Goal: Task Accomplishment & Management: Manage account settings

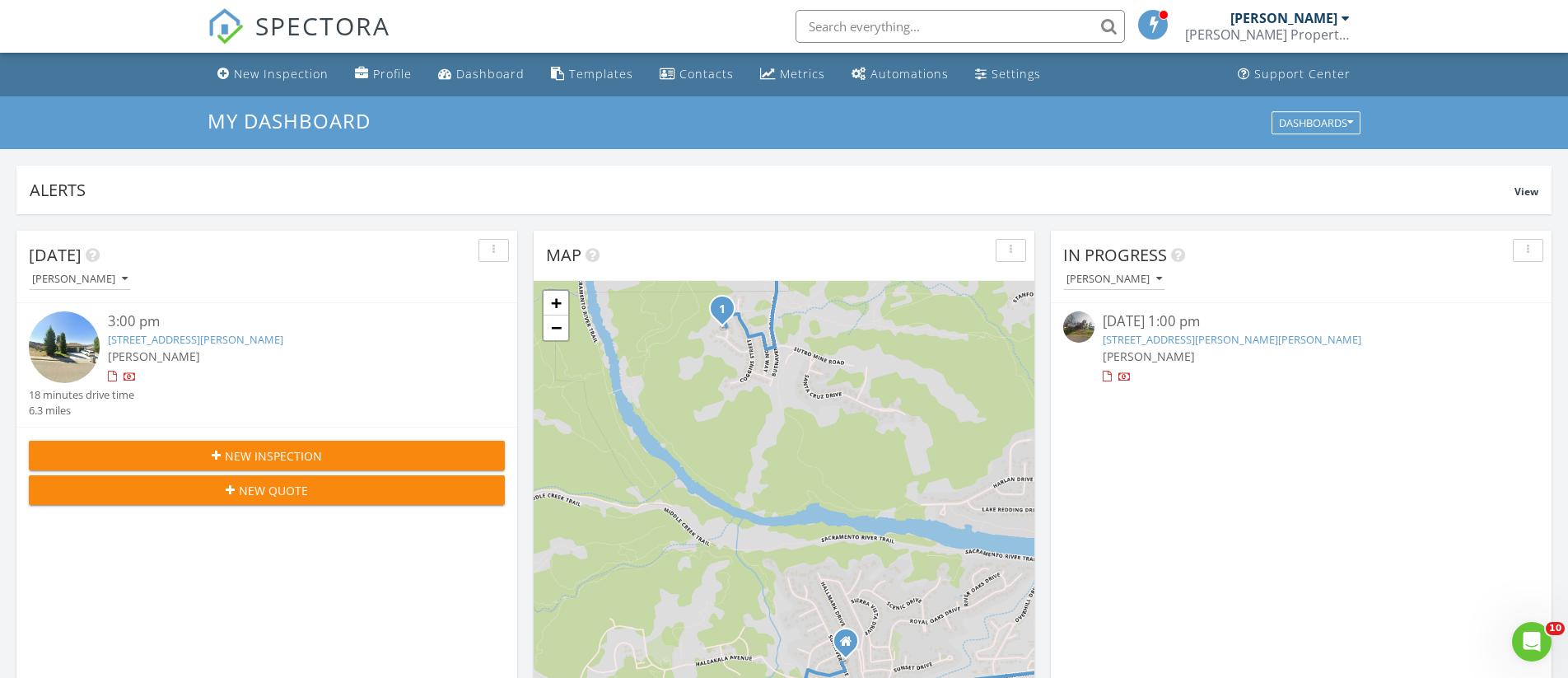
click at [1228, 339] on link "17331 Lassen Ave, Anderson, CA 96007" at bounding box center [1232, 339] width 258 height 15
click at [212, 341] on link "[STREET_ADDRESS][PERSON_NAME]" at bounding box center [196, 339] width 176 height 15
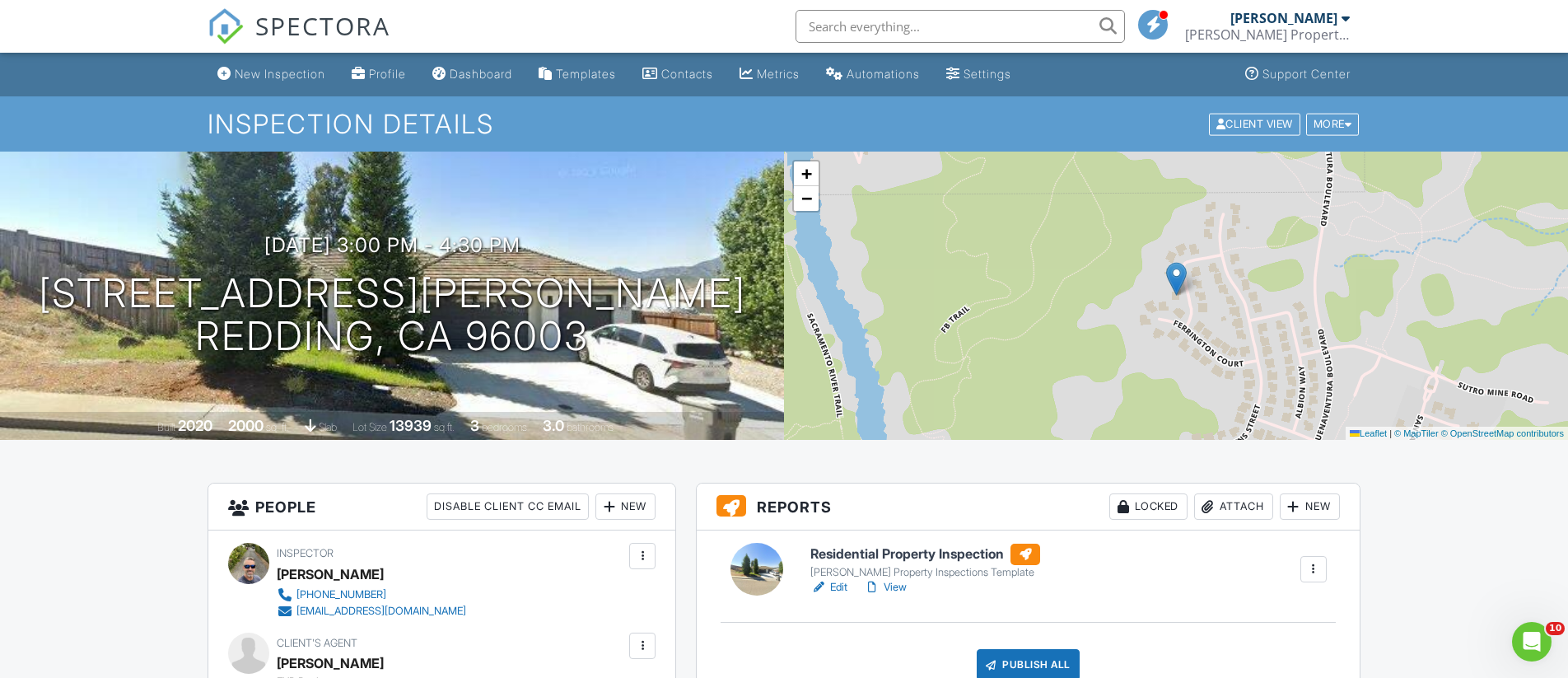
click at [918, 23] on input "text" at bounding box center [960, 26] width 329 height 33
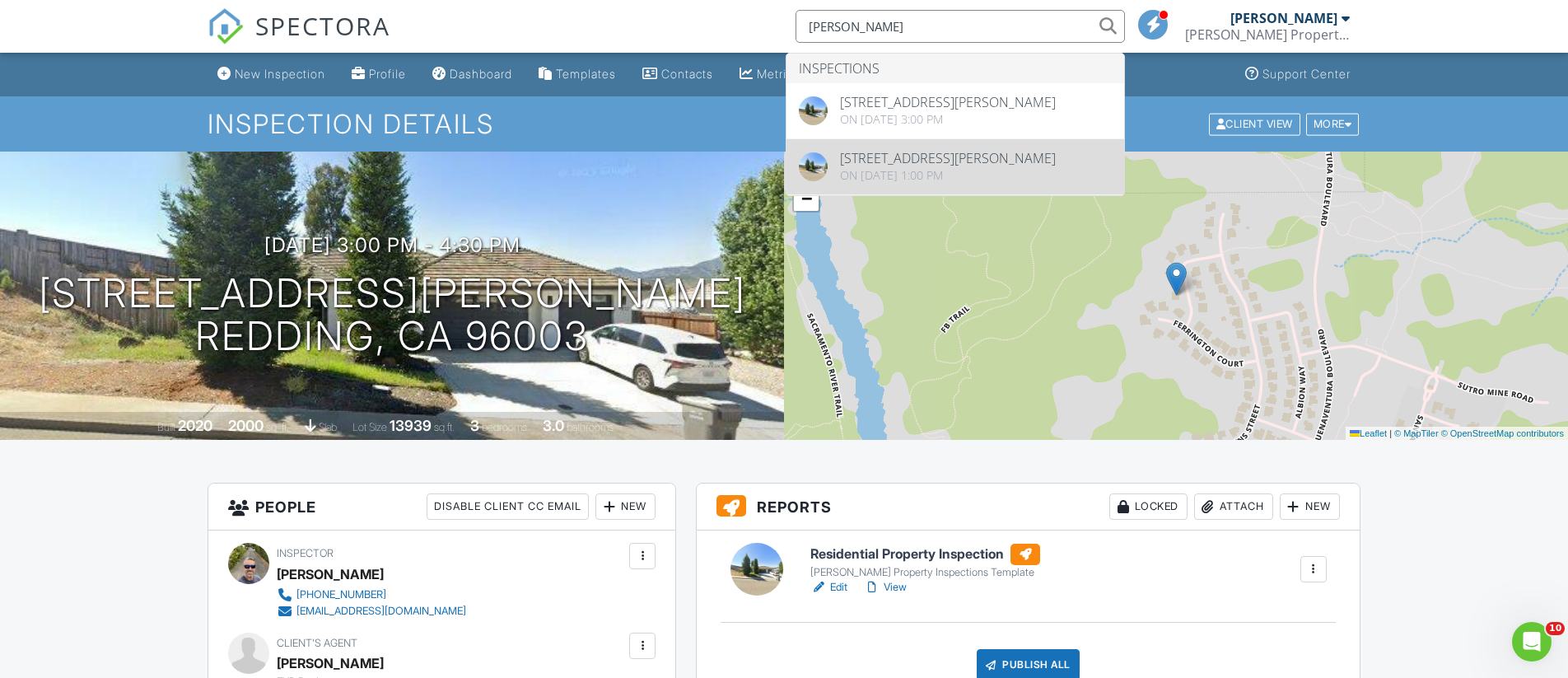
type input "kellinger"
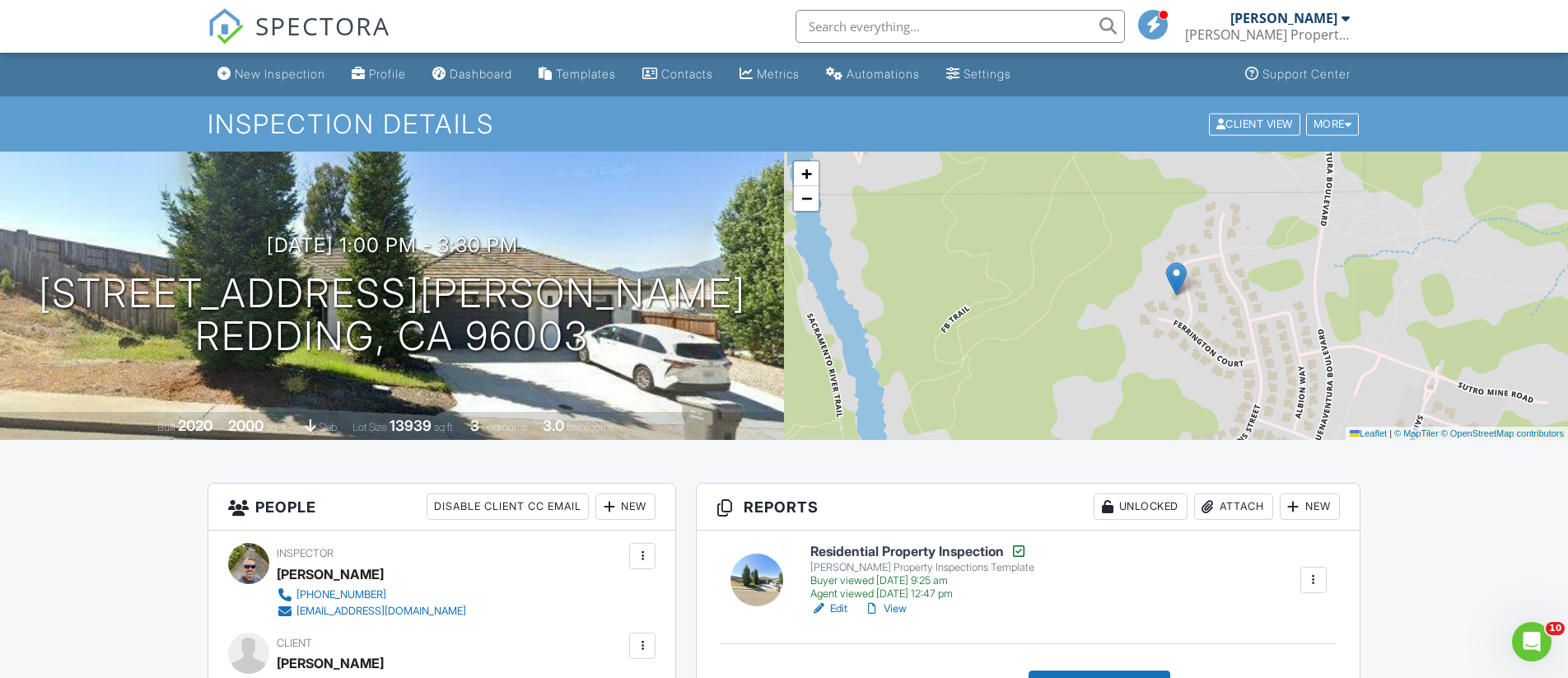
click at [936, 551] on h6 "Residential Property Inspection" at bounding box center [922, 551] width 224 height 17
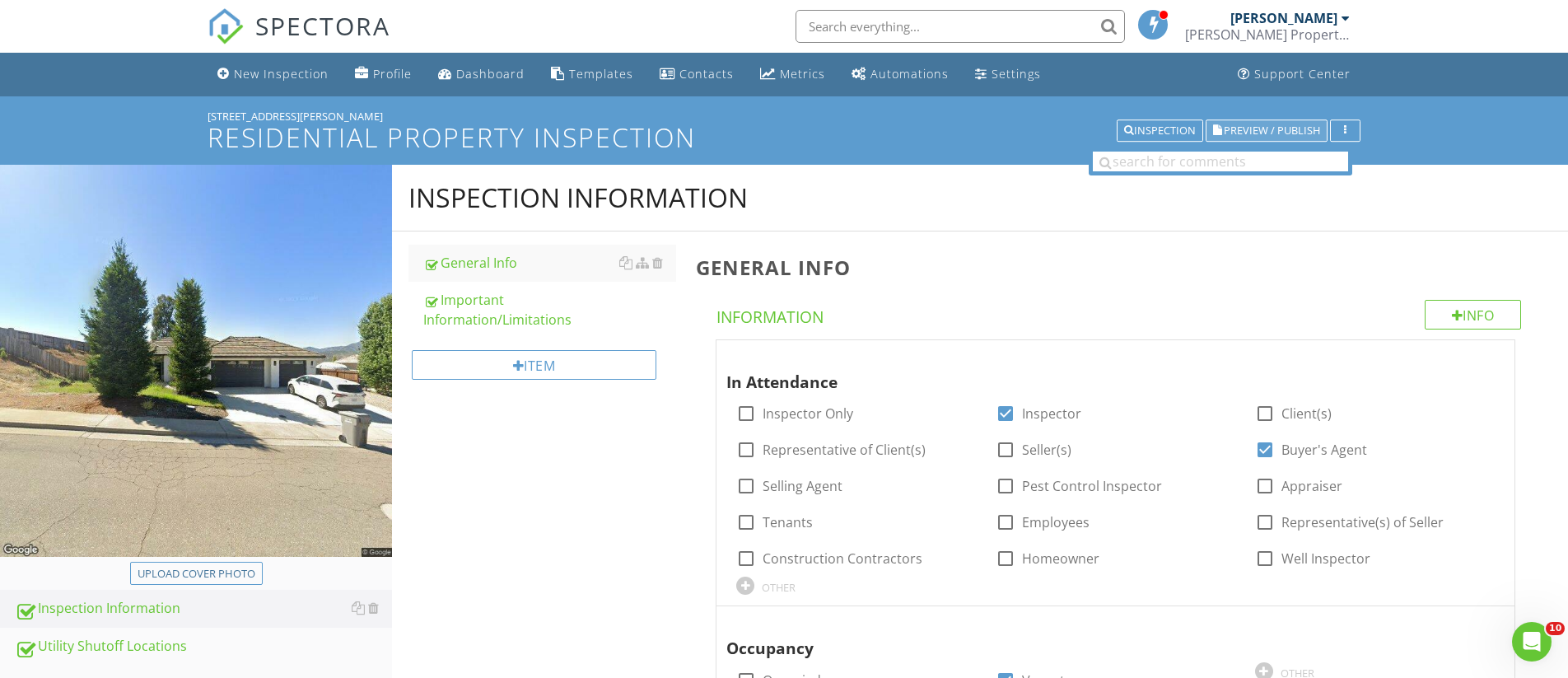
click at [1267, 127] on span "Preview / Publish" at bounding box center [1272, 130] width 96 height 11
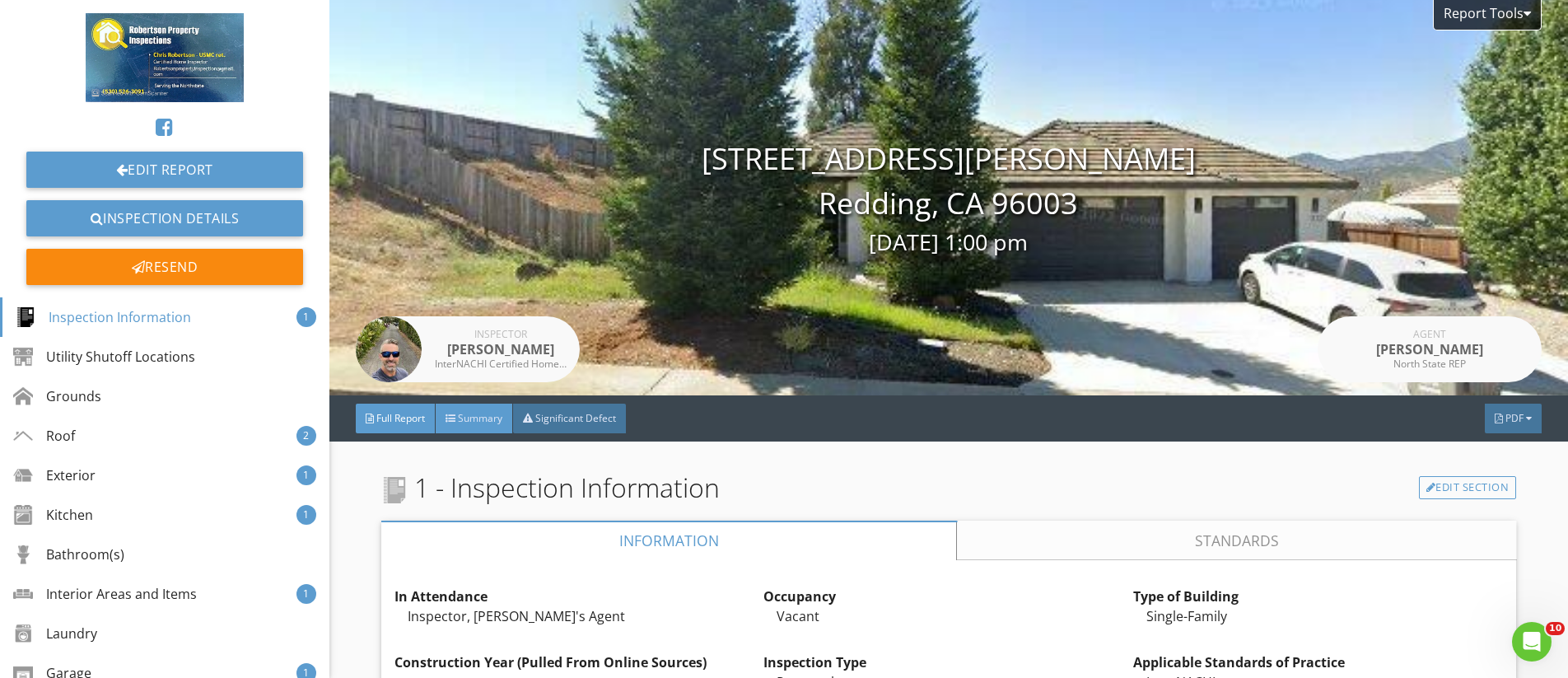
click at [479, 418] on span "Summary" at bounding box center [480, 418] width 45 height 14
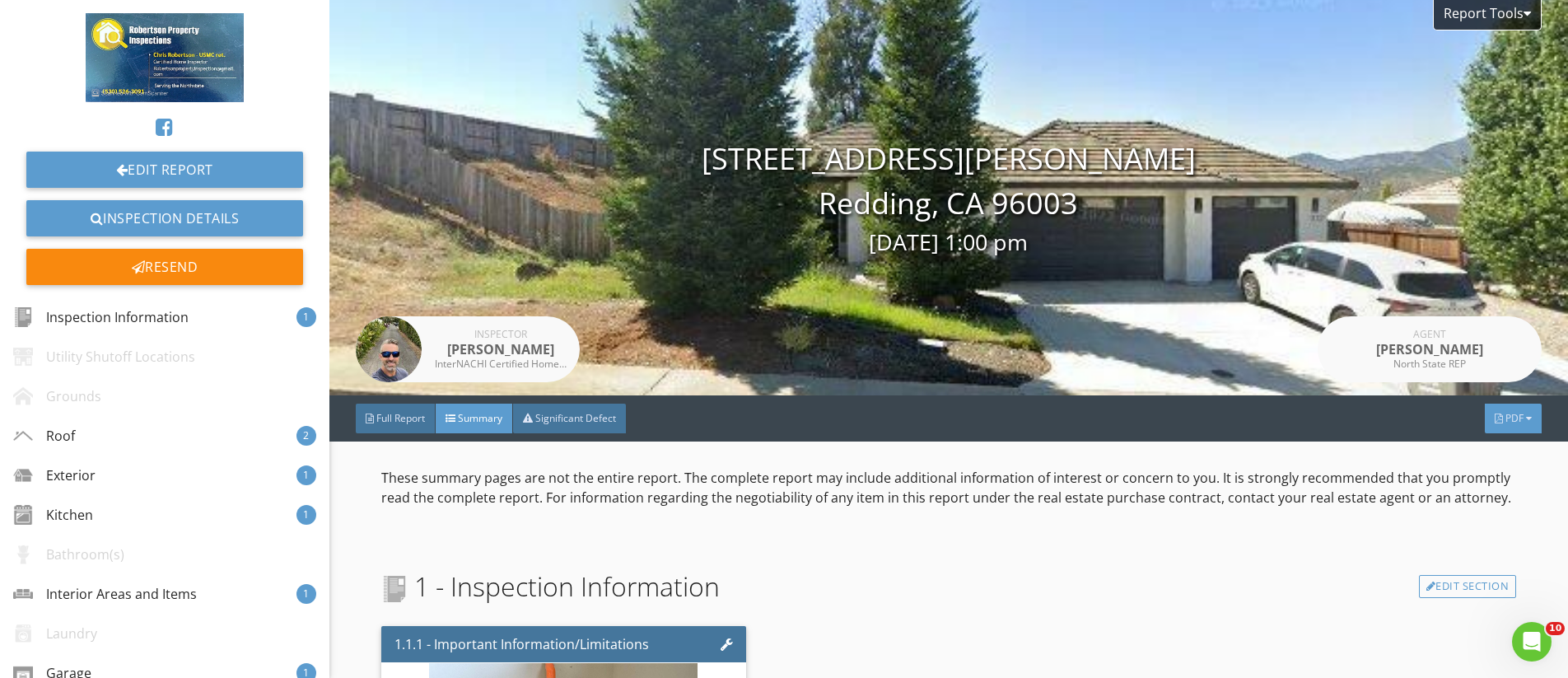
click at [1516, 417] on span "PDF" at bounding box center [1514, 418] width 18 height 14
click at [1494, 442] on div "Summary" at bounding box center [1492, 443] width 106 height 19
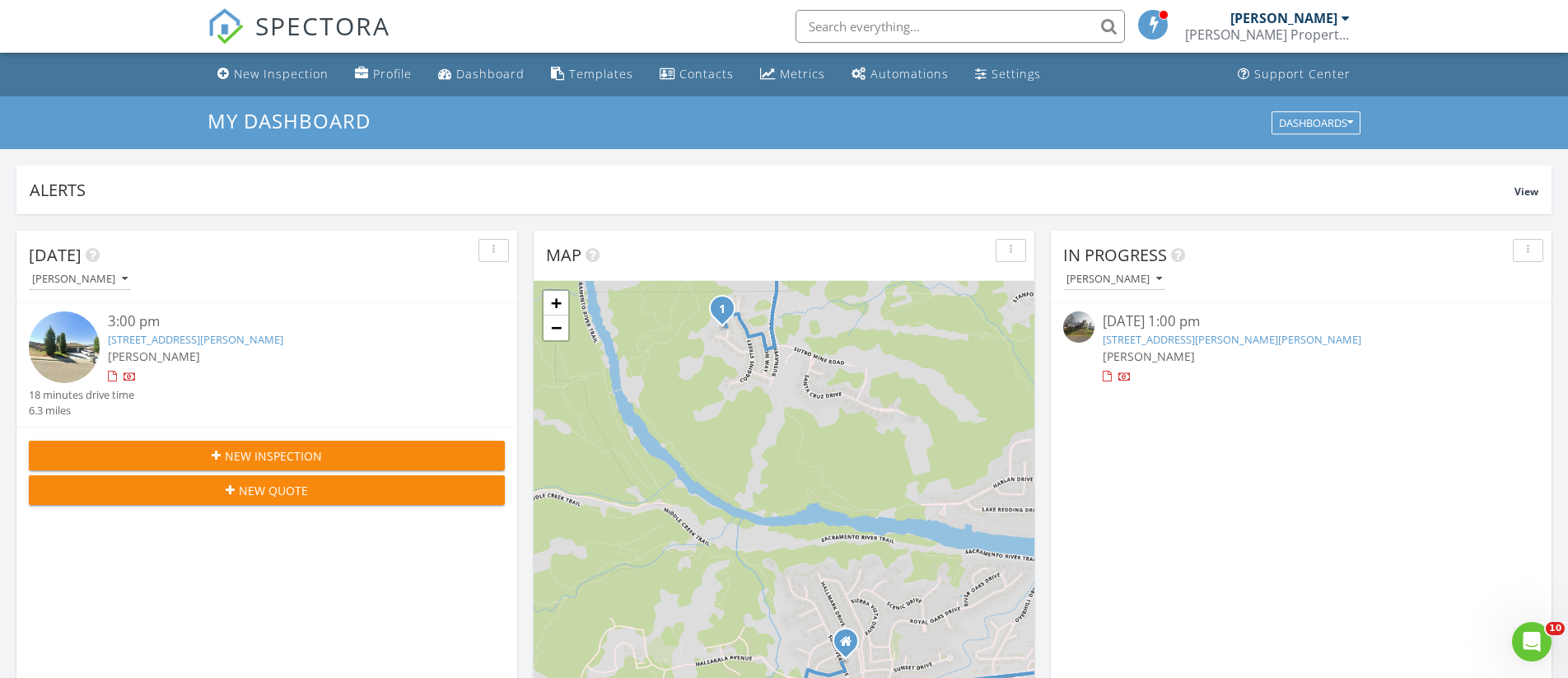
click at [1230, 341] on link "17331 Lassen Ave, Anderson, CA 96007" at bounding box center [1232, 339] width 258 height 15
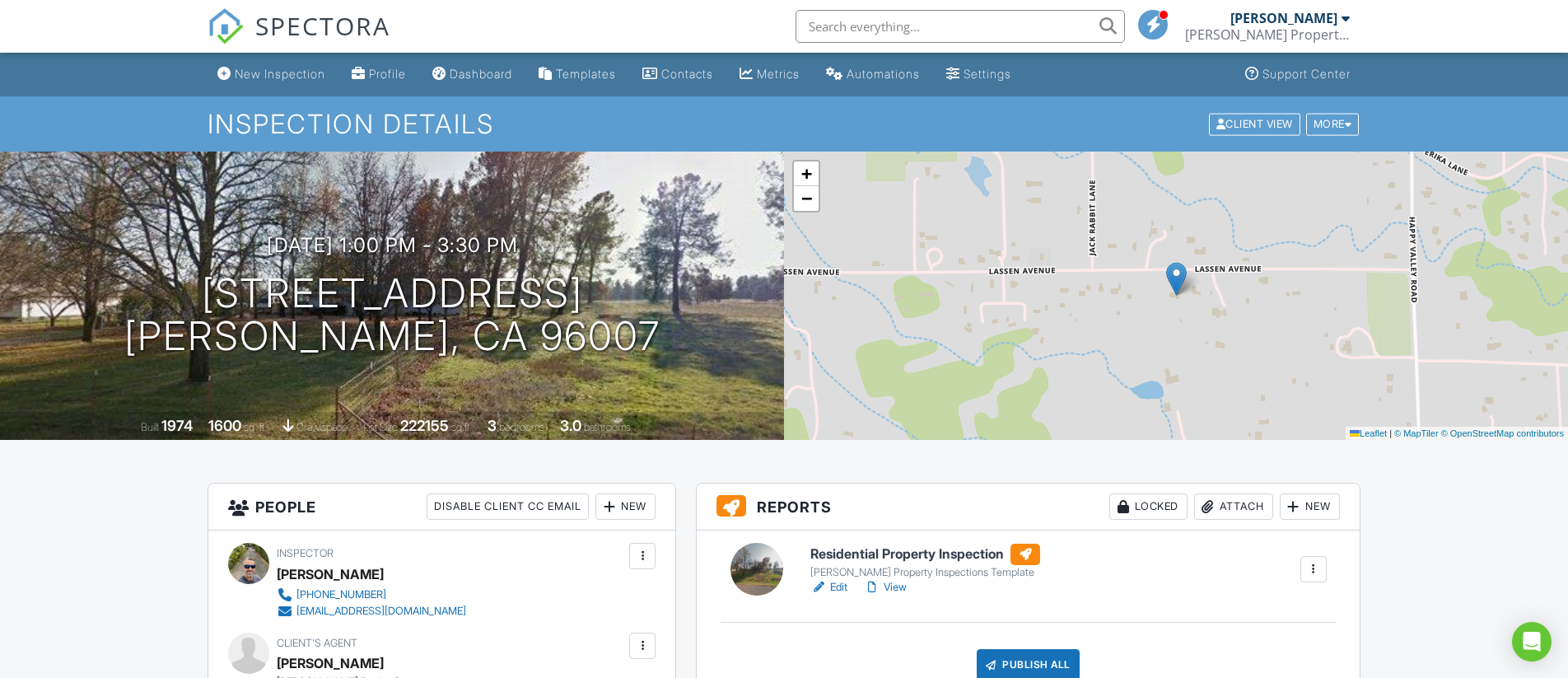
click at [972, 552] on h6 "Residential Property Inspection" at bounding box center [925, 554] width 230 height 21
